Goal: Information Seeking & Learning: Check status

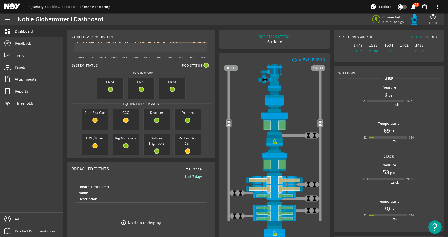
click at [36, 6] on link "Rigsentry" at bounding box center [37, 6] width 19 height 5
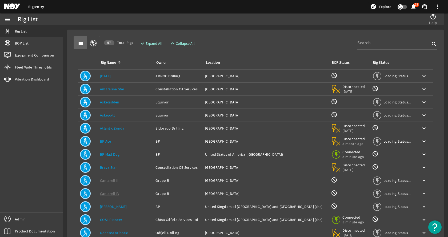
click at [369, 43] on input at bounding box center [393, 43] width 73 height 6
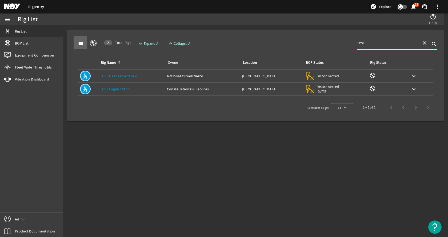
type input "test"
click at [172, 91] on div "Owner: Constellation Oil Services" at bounding box center [202, 88] width 71 height 5
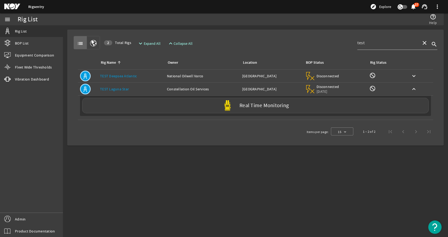
click at [188, 95] on td "Owner: Constellation Oil Services" at bounding box center [202, 89] width 75 height 13
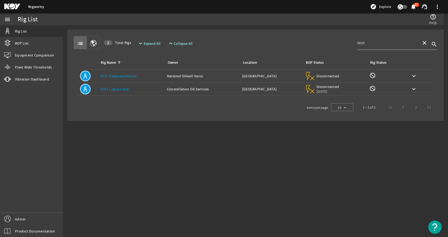
click at [188, 95] on td "Owner: Constellation Oil Services" at bounding box center [202, 89] width 75 height 13
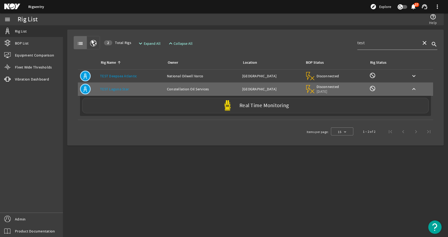
click at [194, 106] on div "Real Time Monitoring" at bounding box center [255, 105] width 347 height 15
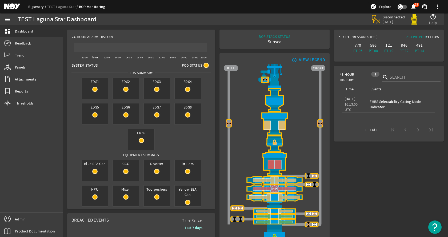
click at [33, 5] on link "Rigsentry" at bounding box center [37, 6] width 19 height 5
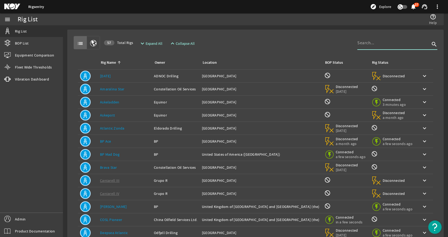
click at [370, 42] on input at bounding box center [393, 43] width 73 height 6
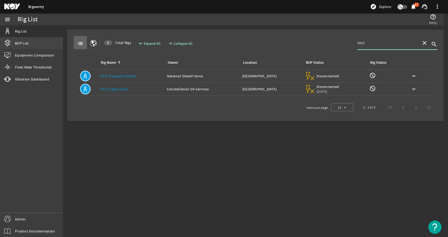
type input "test"
click at [25, 43] on span "BOP List" at bounding box center [22, 43] width 14 height 5
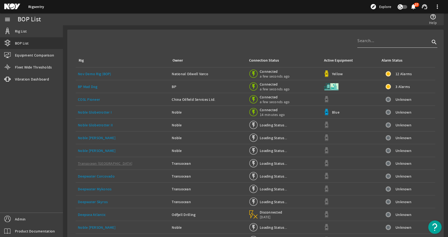
click at [361, 40] on input at bounding box center [393, 41] width 73 height 6
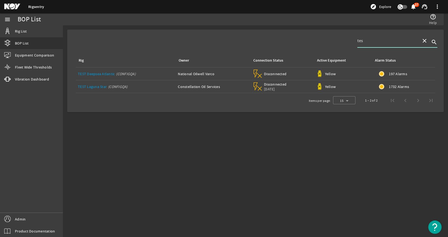
type input "tes"
click at [86, 84] on link "TEST Laguna Star" at bounding box center [92, 86] width 29 height 5
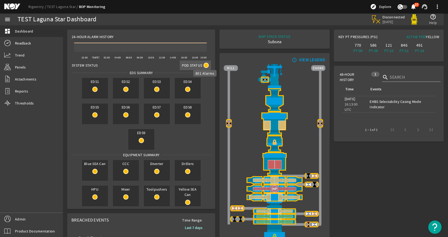
click at [205, 66] on mat-icon at bounding box center [205, 65] width 5 height 5
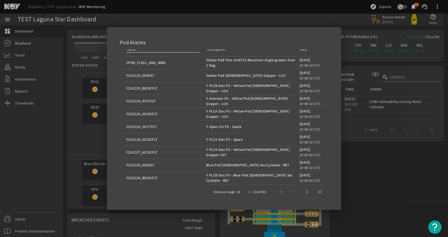
scroll to position [8, 0]
click at [435, 169] on div at bounding box center [224, 118] width 448 height 237
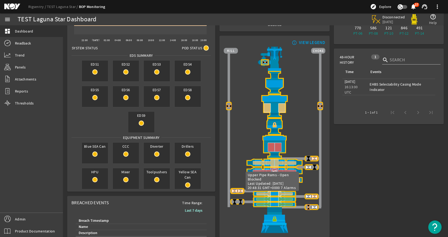
scroll to position [27, 0]
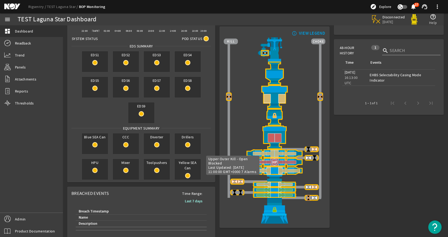
click at [233, 182] on img at bounding box center [234, 182] width 6 height 6
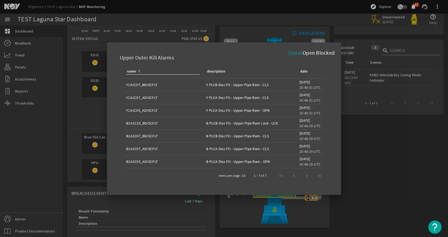
click at [376, 185] on div at bounding box center [224, 118] width 448 height 237
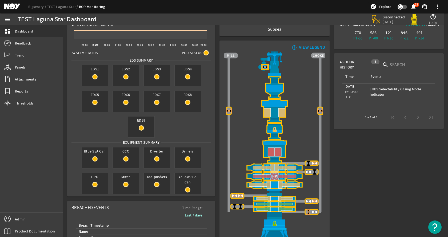
scroll to position [0, 0]
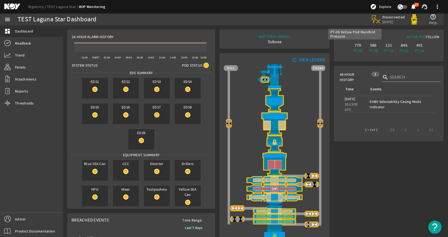
click at [351, 46] on div "770" at bounding box center [357, 45] width 13 height 5
click at [354, 46] on div "770" at bounding box center [357, 45] width 13 height 5
click at [96, 89] on mat-icon at bounding box center [94, 89] width 5 height 5
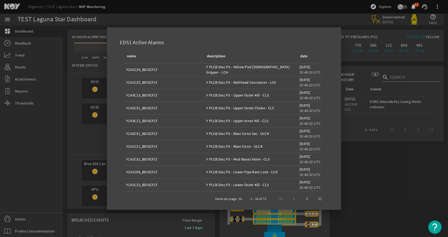
click at [378, 174] on div at bounding box center [224, 118] width 448 height 237
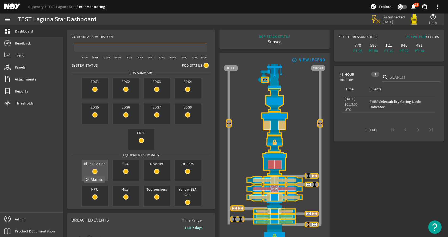
click at [103, 172] on rigsentry-circle-icon at bounding box center [95, 171] width 26 height 5
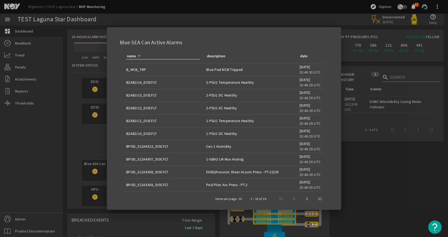
click at [385, 186] on div at bounding box center [224, 118] width 448 height 237
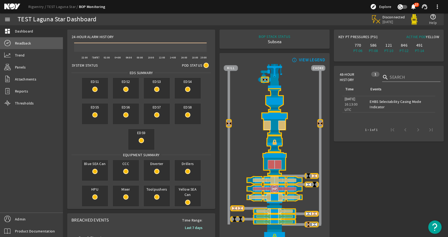
click at [27, 46] on link "Readback" at bounding box center [31, 43] width 63 height 12
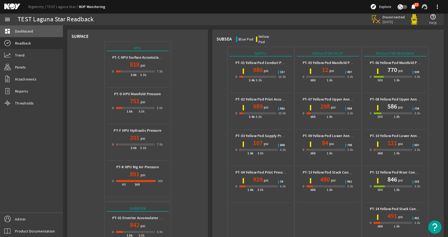
click at [43, 27] on link "dashboard Dashboard" at bounding box center [31, 31] width 63 height 12
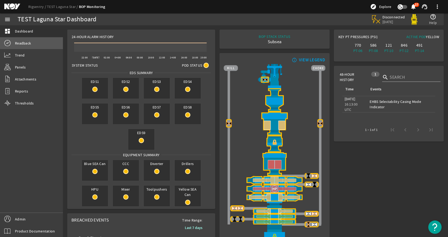
click at [45, 40] on link "Readback" at bounding box center [31, 43] width 63 height 12
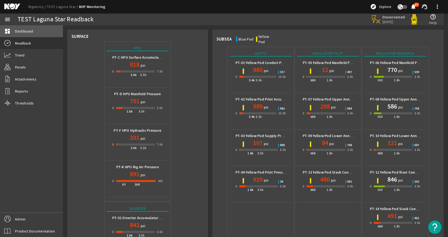
click at [25, 33] on span "Dashboard" at bounding box center [24, 31] width 18 height 5
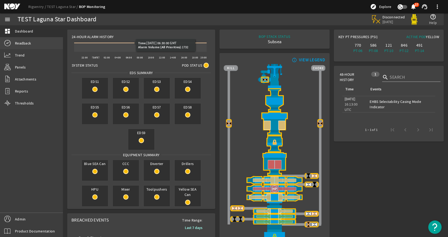
click at [55, 40] on link "Readback" at bounding box center [31, 43] width 63 height 12
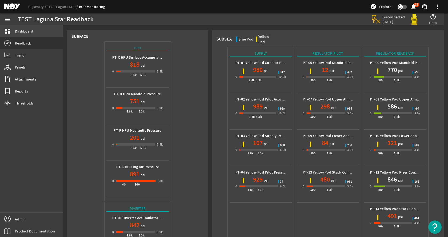
click at [24, 31] on span "Dashboard" at bounding box center [24, 31] width 18 height 5
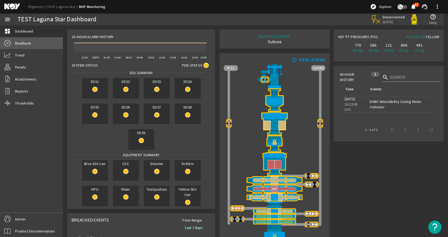
click at [14, 39] on link "Readback" at bounding box center [31, 43] width 63 height 12
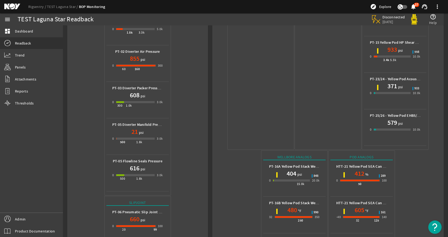
scroll to position [213, 0]
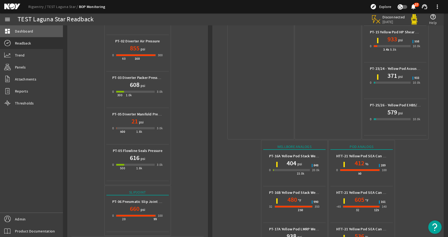
click at [30, 27] on link "dashboard Dashboard" at bounding box center [31, 31] width 63 height 12
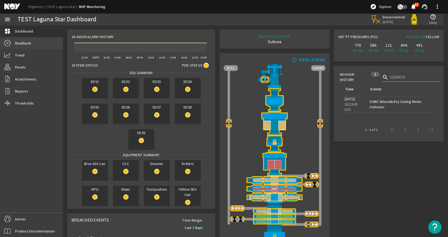
click at [32, 42] on link "Readback" at bounding box center [31, 43] width 63 height 12
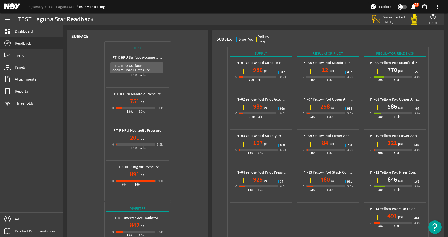
click at [129, 57] on b "PT-C HPU Surface Accumulator Pressure" at bounding box center [145, 57] width 66 height 5
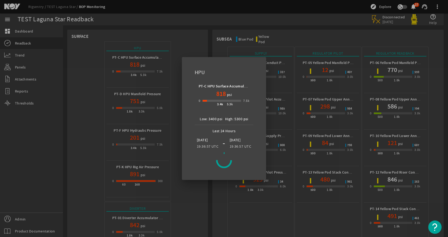
click at [196, 30] on div at bounding box center [224, 118] width 448 height 237
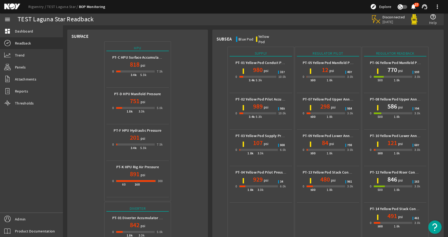
click at [330, 105] on span "psi" at bounding box center [333, 107] width 6 height 5
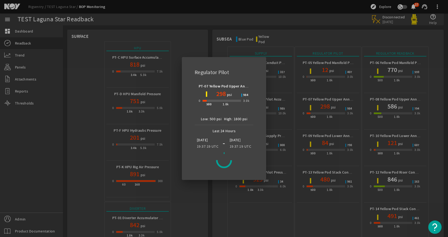
click at [329, 100] on div at bounding box center [224, 118] width 448 height 237
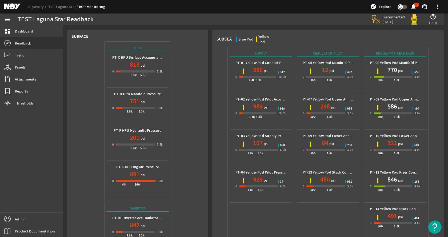
click at [250, 95] on div "PT-02 Yellow Pod Pilot Accumulator Pressure 989 psi 0 3.4k 5.3k 10.0k" at bounding box center [260, 111] width 53 height 32
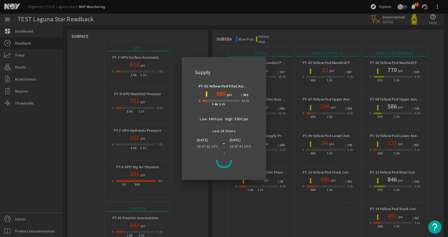
click at [356, 117] on div at bounding box center [224, 118] width 448 height 237
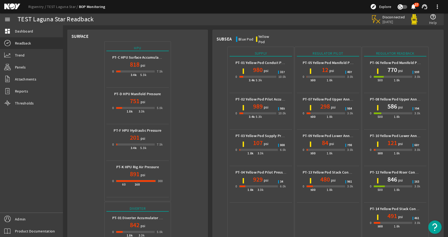
click at [155, 66] on div "818 psi" at bounding box center [137, 64] width 51 height 9
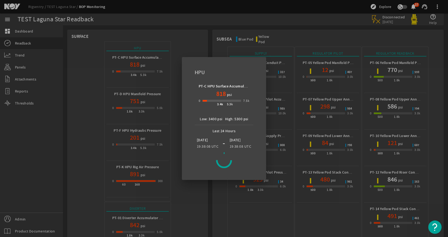
click at [352, 37] on div at bounding box center [224, 118] width 448 height 237
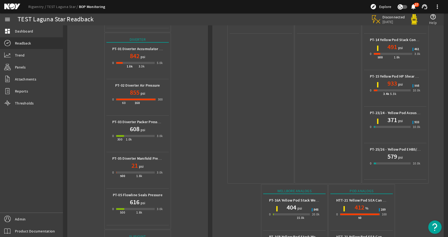
scroll to position [267, 0]
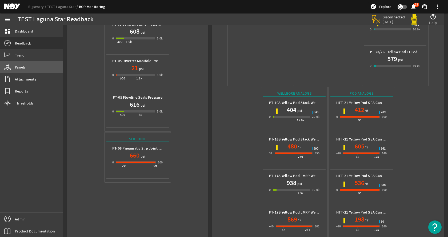
click at [29, 66] on link "Panels" at bounding box center [31, 67] width 63 height 12
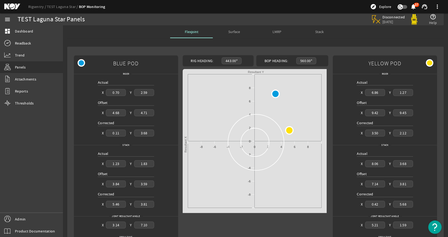
click at [238, 29] on span "Surface" at bounding box center [234, 31] width 12 height 13
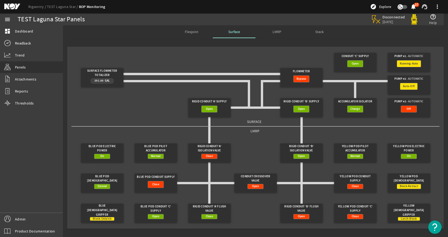
drag, startPoint x: 406, startPoint y: 0, endPoint x: 320, endPoint y: 97, distance: 129.7
click at [320, 97] on gridster-item "Rigid Conduit 'B' Supply Open" at bounding box center [301, 107] width 46 height 23
click at [312, 30] on div "Stack" at bounding box center [319, 31] width 43 height 13
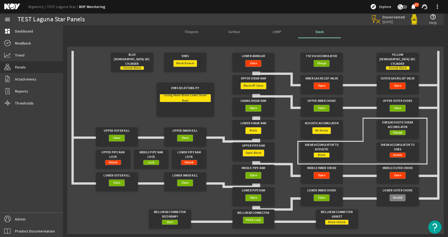
click at [265, 31] on div "LMRP" at bounding box center [276, 31] width 43 height 13
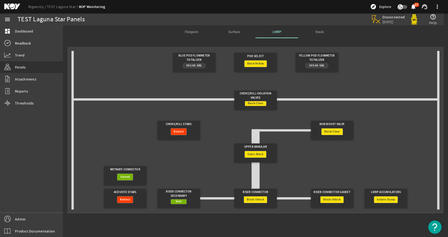
click at [307, 33] on div "Stack" at bounding box center [319, 31] width 43 height 13
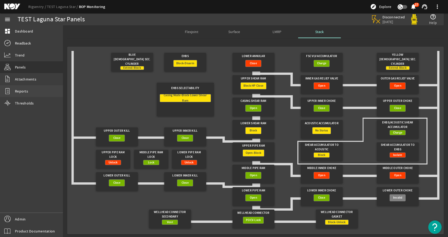
click at [32, 90] on link "Reports" at bounding box center [31, 91] width 63 height 12
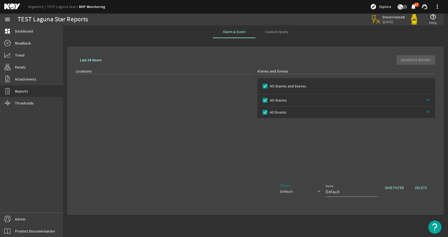
click at [269, 35] on span "Custom Query" at bounding box center [276, 31] width 23 height 13
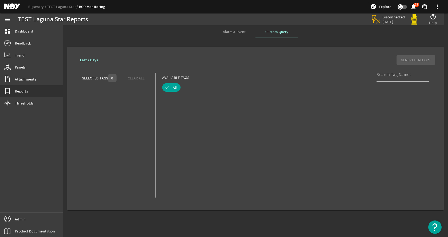
click at [239, 33] on span "Alarm & Event" at bounding box center [234, 32] width 23 height 4
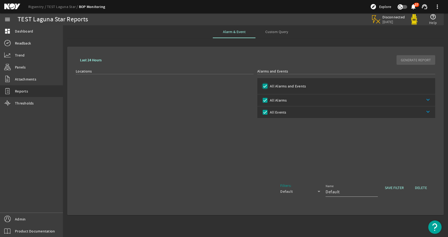
click at [262, 86] on input "All Alarms and Events" at bounding box center [264, 85] width 7 height 7
click at [275, 102] on label "All Alarms" at bounding box center [278, 100] width 18 height 5
click at [269, 102] on input "All Alarms" at bounding box center [264, 100] width 7 height 7
click at [335, 101] on link "keyboard_arrow_down" at bounding box center [361, 100] width 149 height 12
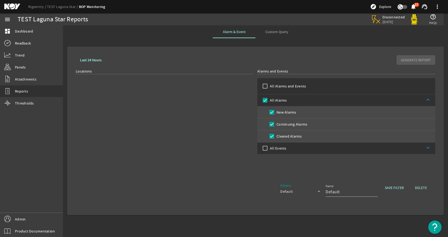
click at [302, 102] on link "keyboard_arrow_up" at bounding box center [361, 100] width 149 height 12
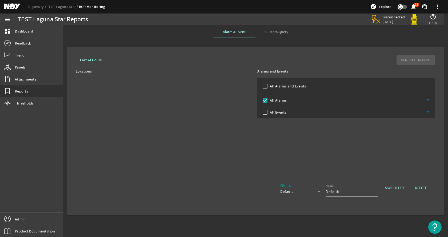
click at [297, 111] on link "keyboard_arrow_down" at bounding box center [360, 112] width 149 height 12
click at [270, 137] on input "Cleared Events" at bounding box center [271, 136] width 7 height 7
click at [273, 124] on input "New Events" at bounding box center [271, 124] width 7 height 7
click at [97, 58] on b "Last 24 Hours" at bounding box center [91, 60] width 22 height 5
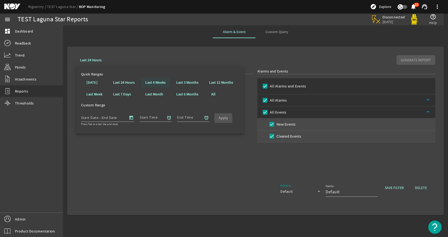
click at [155, 79] on span at bounding box center [155, 82] width 29 height 13
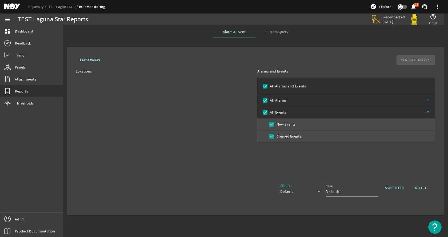
click at [401, 62] on div "GENERATE REPORT" at bounding box center [416, 60] width 39 height 10
click at [26, 71] on link "Panels" at bounding box center [31, 67] width 63 height 12
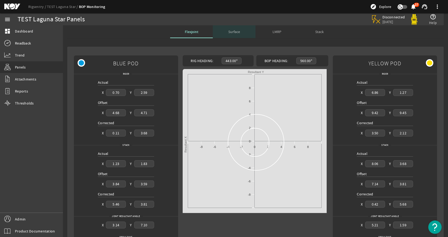
click at [242, 31] on div "Surface" at bounding box center [234, 31] width 43 height 13
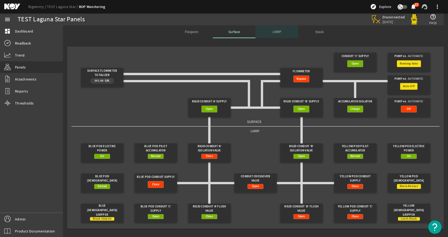
click at [273, 31] on span "LMRP" at bounding box center [277, 32] width 9 height 4
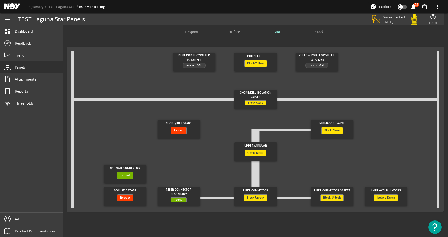
click at [242, 32] on div "Surface" at bounding box center [234, 31] width 43 height 13
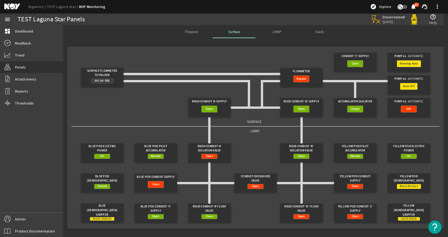
click at [268, 33] on div "LMRP" at bounding box center [276, 31] width 43 height 13
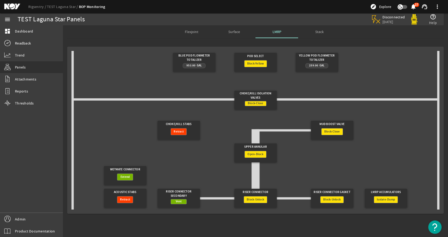
click at [314, 31] on div "Stack" at bounding box center [319, 31] width 43 height 13
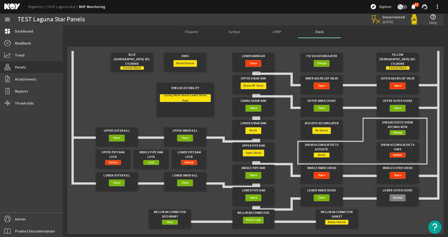
click at [110, 182] on div "Close" at bounding box center [117, 182] width 16 height 7
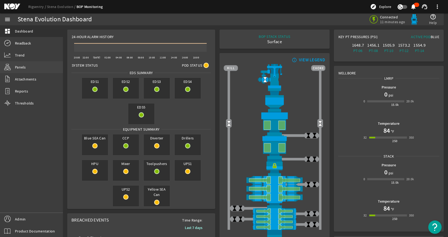
click at [19, 65] on span "Panels" at bounding box center [20, 67] width 11 height 5
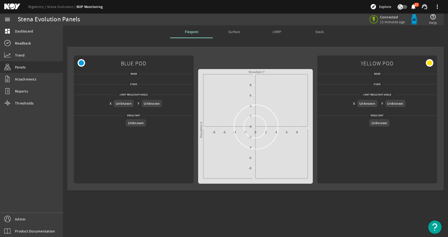
click at [314, 31] on div "Stack" at bounding box center [319, 31] width 43 height 13
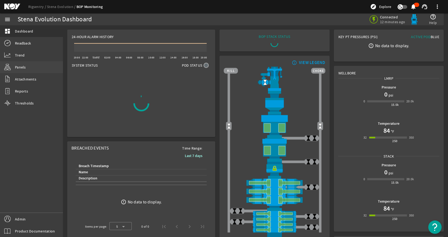
drag, startPoint x: 50, startPoint y: 69, endPoint x: 53, endPoint y: 67, distance: 3.8
click at [50, 69] on link "Panels" at bounding box center [31, 67] width 63 height 12
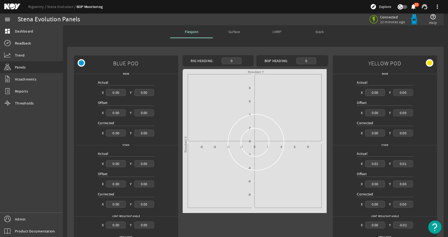
click at [320, 30] on span "Stack" at bounding box center [319, 32] width 9 height 4
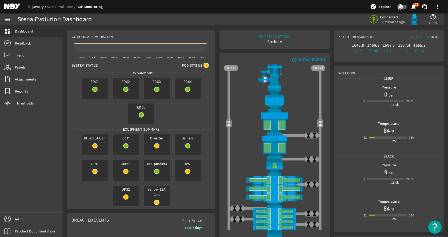
click at [43, 7] on link "Rigsentry" at bounding box center [37, 6] width 19 height 5
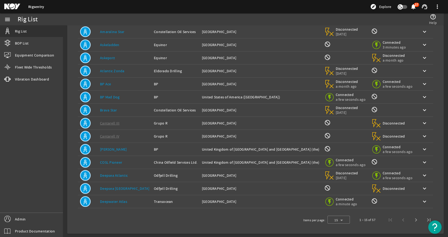
scroll to position [58, 0]
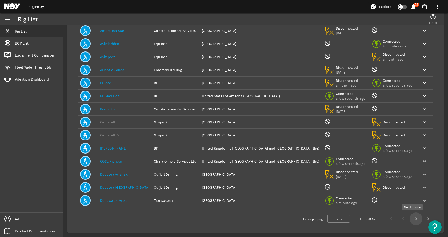
click at [413, 219] on span "Next page" at bounding box center [416, 219] width 13 height 13
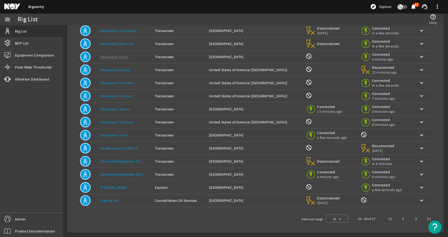
click at [142, 201] on div "Rig Name: Laguna Star" at bounding box center [125, 200] width 51 height 5
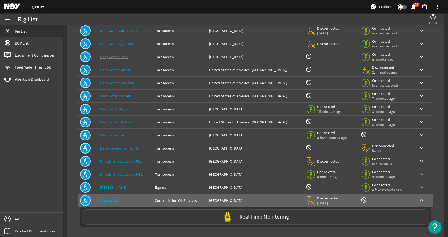
click at [164, 217] on div "Real Time Monitoring" at bounding box center [255, 216] width 347 height 15
